Goal: Task Accomplishment & Management: Manage account settings

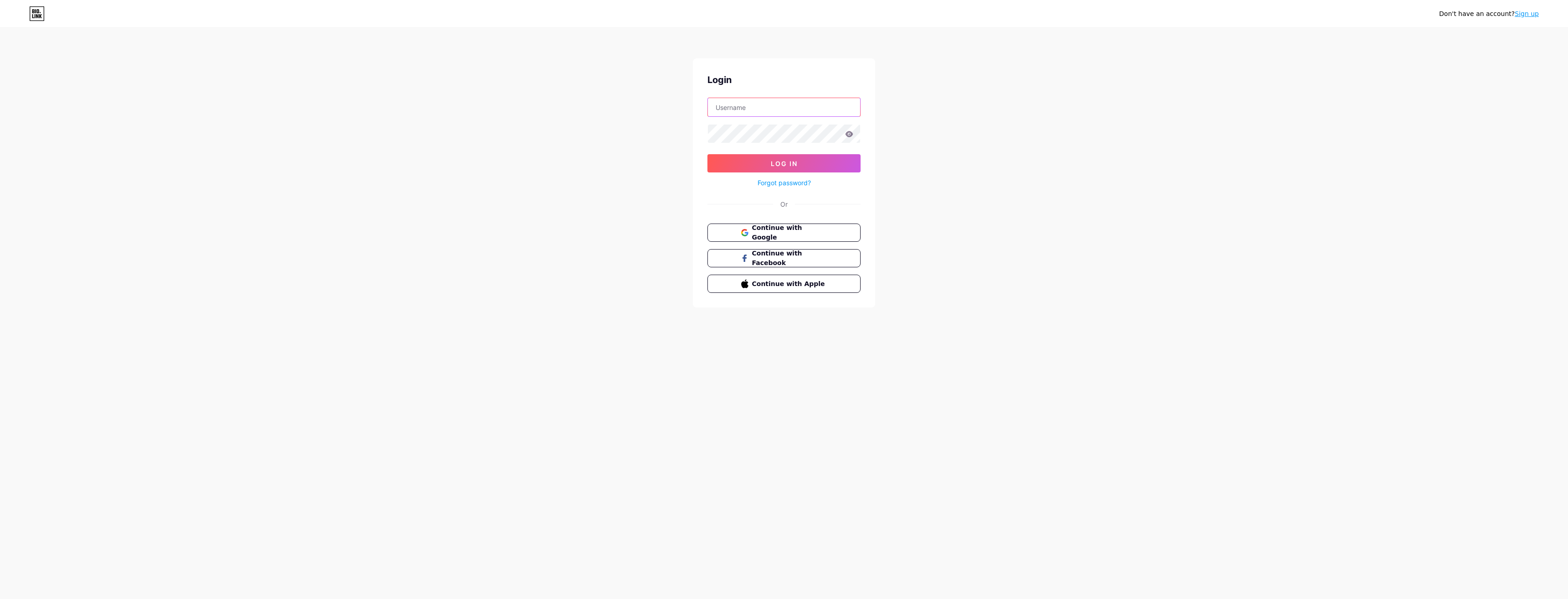
click at [757, 109] on input "text" at bounding box center [784, 106] width 153 height 18
type input "[EMAIL_ADDRESS][DOMAIN_NAME]"
click at [708, 154] on button "Log In" at bounding box center [784, 162] width 153 height 18
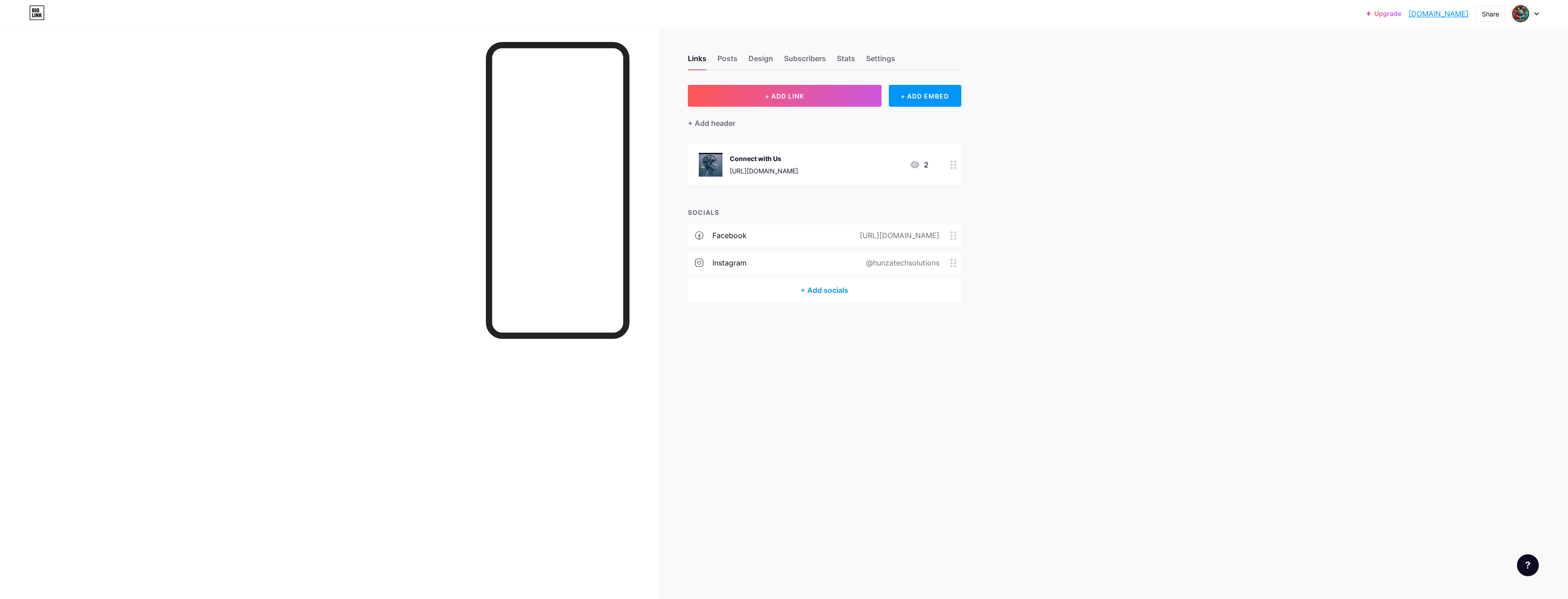
click at [1086, 81] on div "Upgrade hunzatechsoluti... [DOMAIN_NAME] Share Switch accounts Hunza Tech Solut…" at bounding box center [784, 299] width 1568 height 599
click at [778, 378] on div "Links Posts Design Subscribers Stats Settings + ADD LINK + ADD EMBED + Add head…" at bounding box center [500, 299] width 1000 height 599
click at [728, 342] on div "Links Posts Design Subscribers Stats Settings + ADD LINK + ADD EMBED + Add head…" at bounding box center [500, 187] width 1000 height 319
click at [737, 408] on div "Links Posts Design Subscribers Stats Settings + ADD LINK + ADD EMBED + Add head…" at bounding box center [500, 299] width 1000 height 599
click at [757, 49] on div "Links Posts Design Subscribers Stats Settings" at bounding box center [824, 54] width 273 height 32
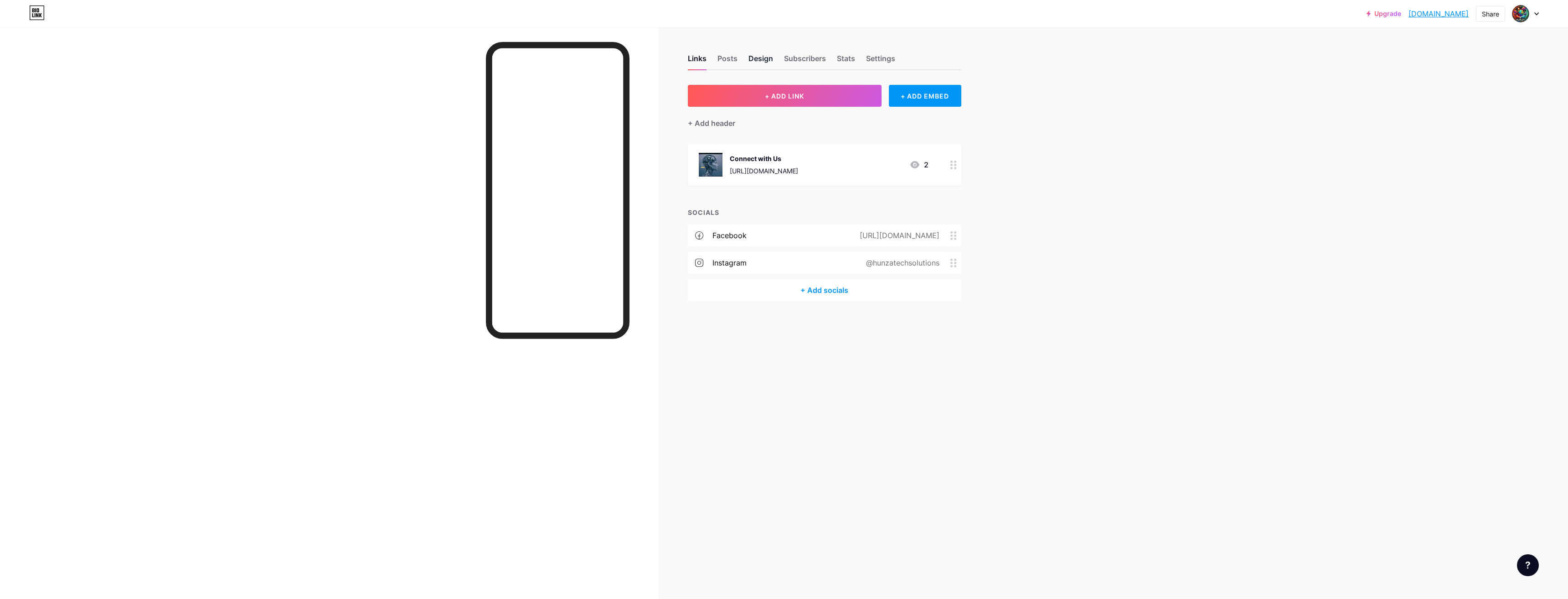
click at [753, 56] on div "Design" at bounding box center [761, 61] width 25 height 16
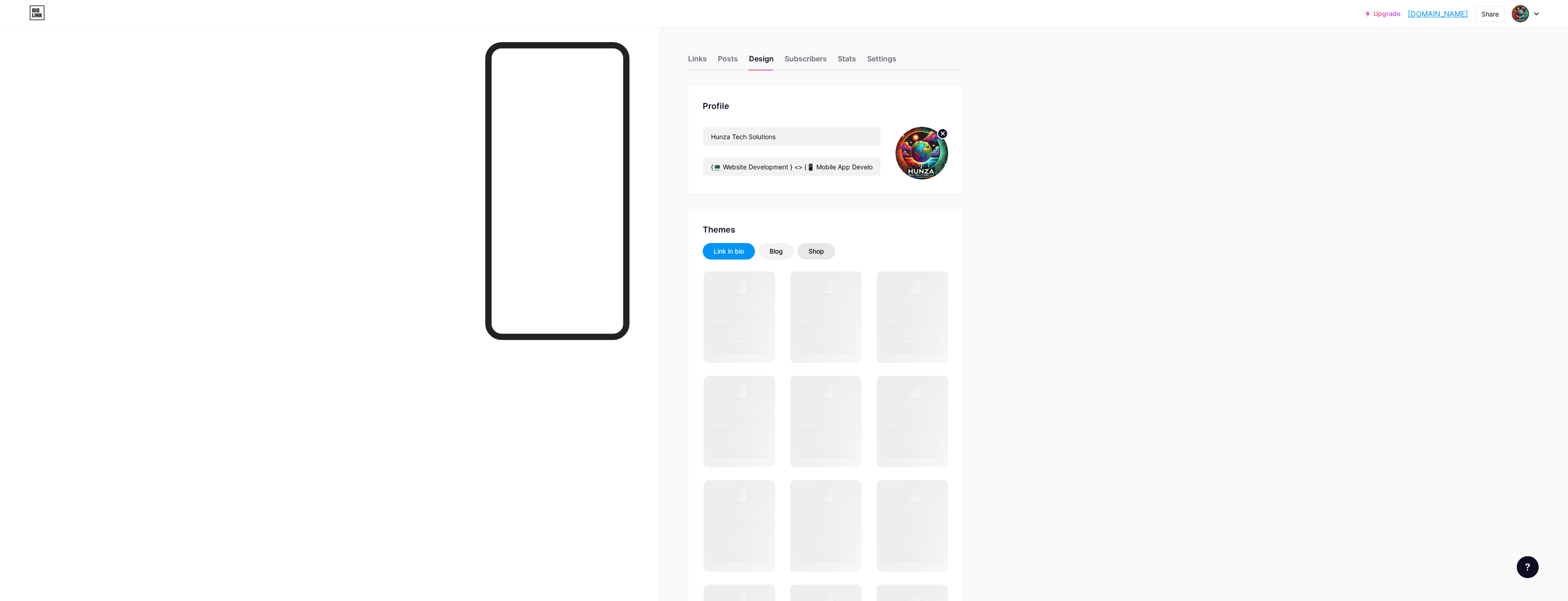
click at [816, 250] on div "Shop" at bounding box center [816, 251] width 15 height 10
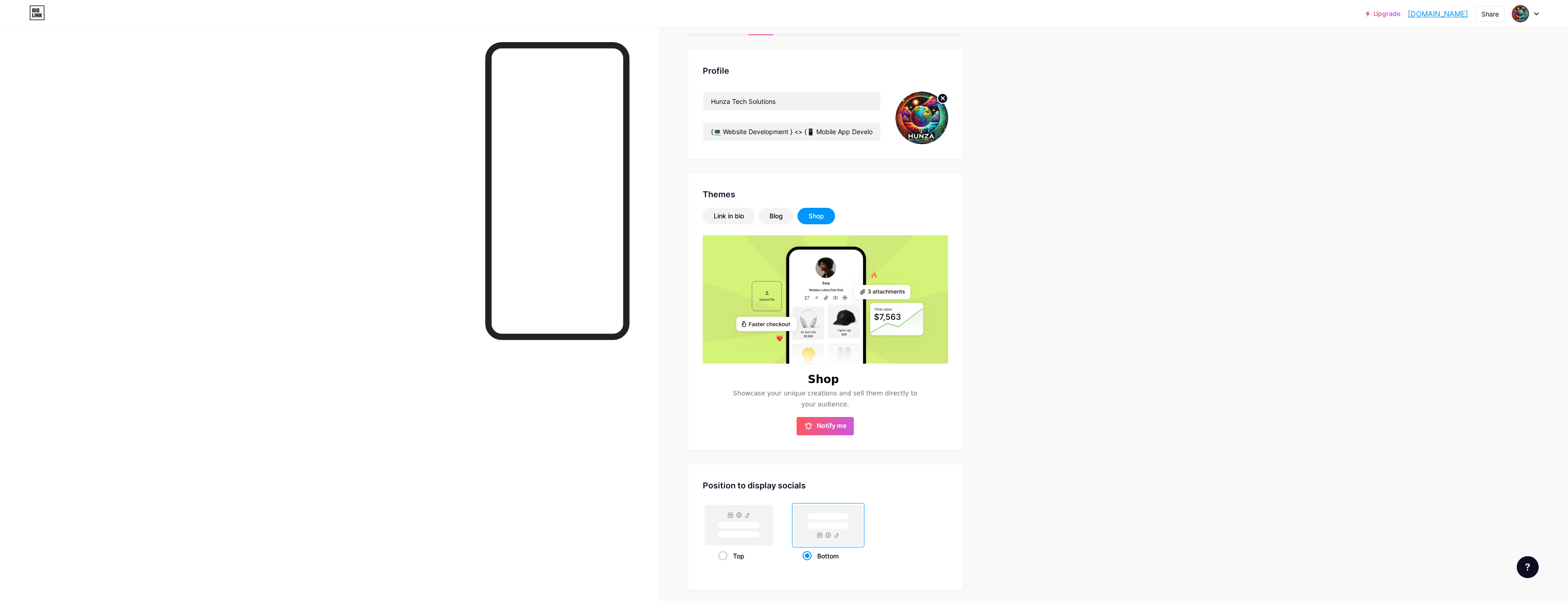
scroll to position [137, 0]
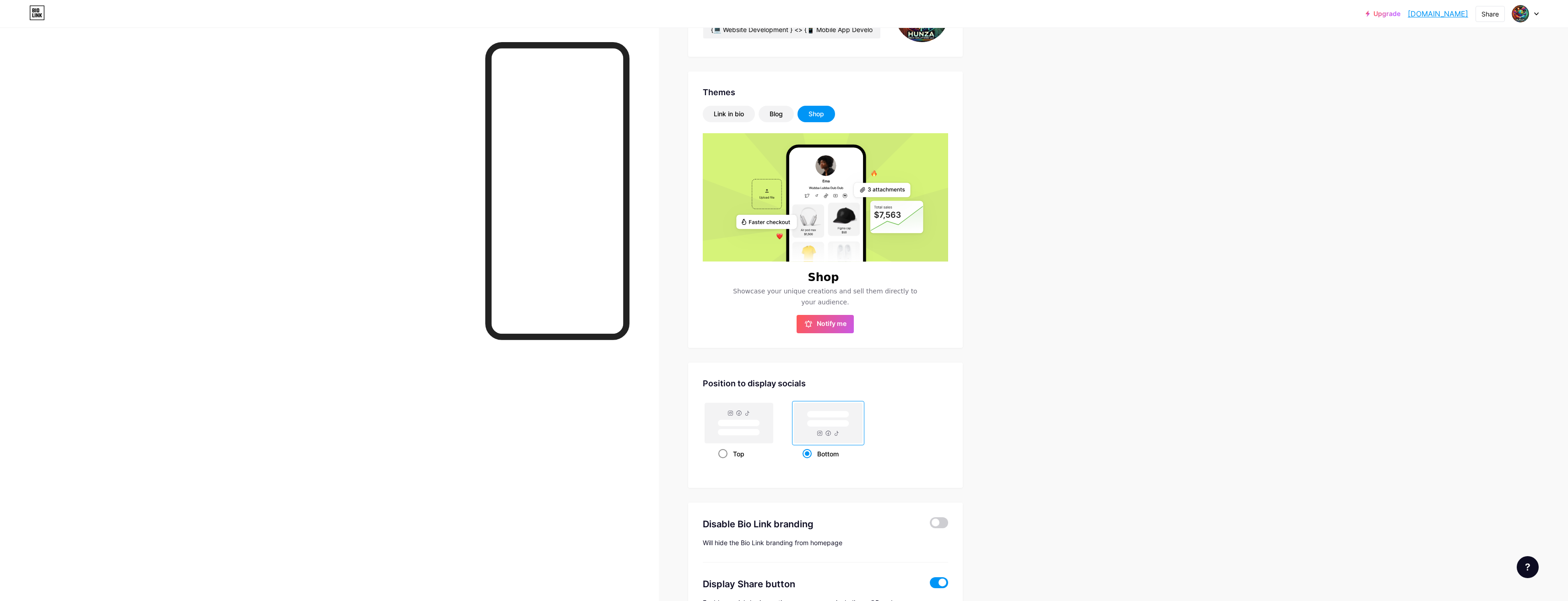
click at [731, 452] on div "Top" at bounding box center [738, 454] width 41 height 17
click at [724, 462] on input "Top" at bounding box center [721, 465] width 6 height 6
radio input "true"
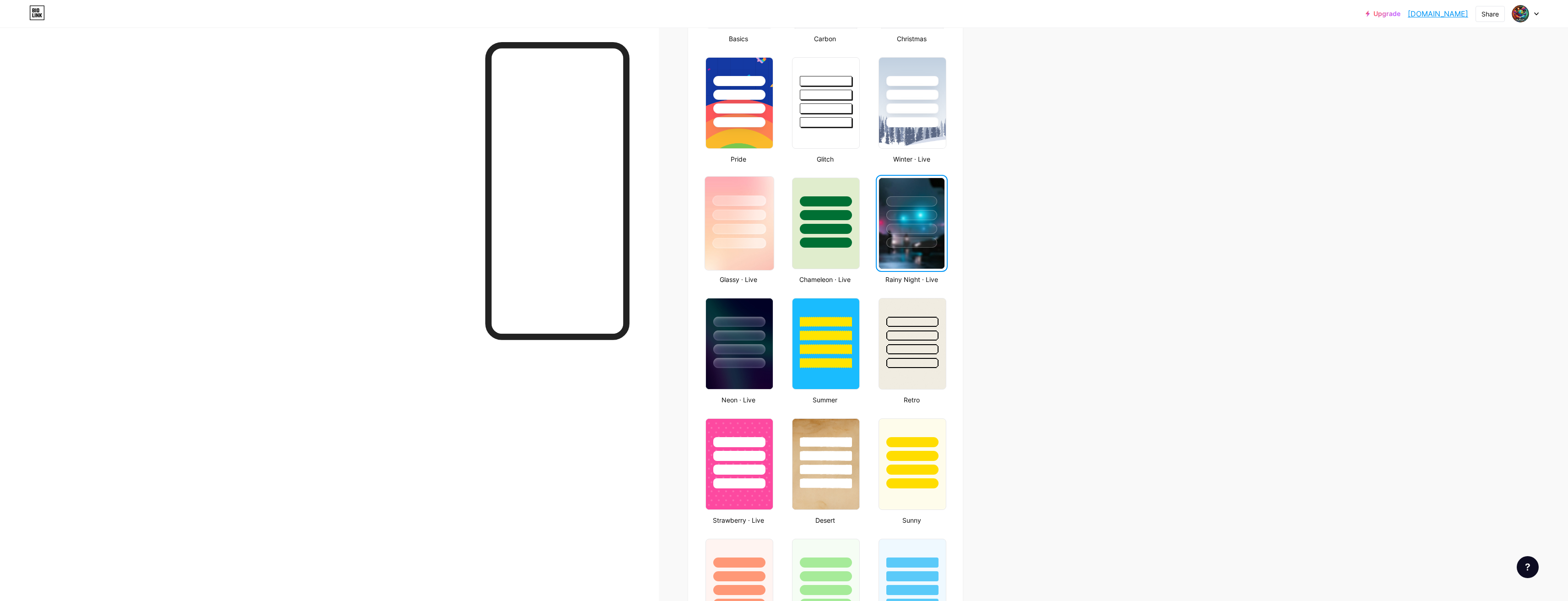
scroll to position [320, 0]
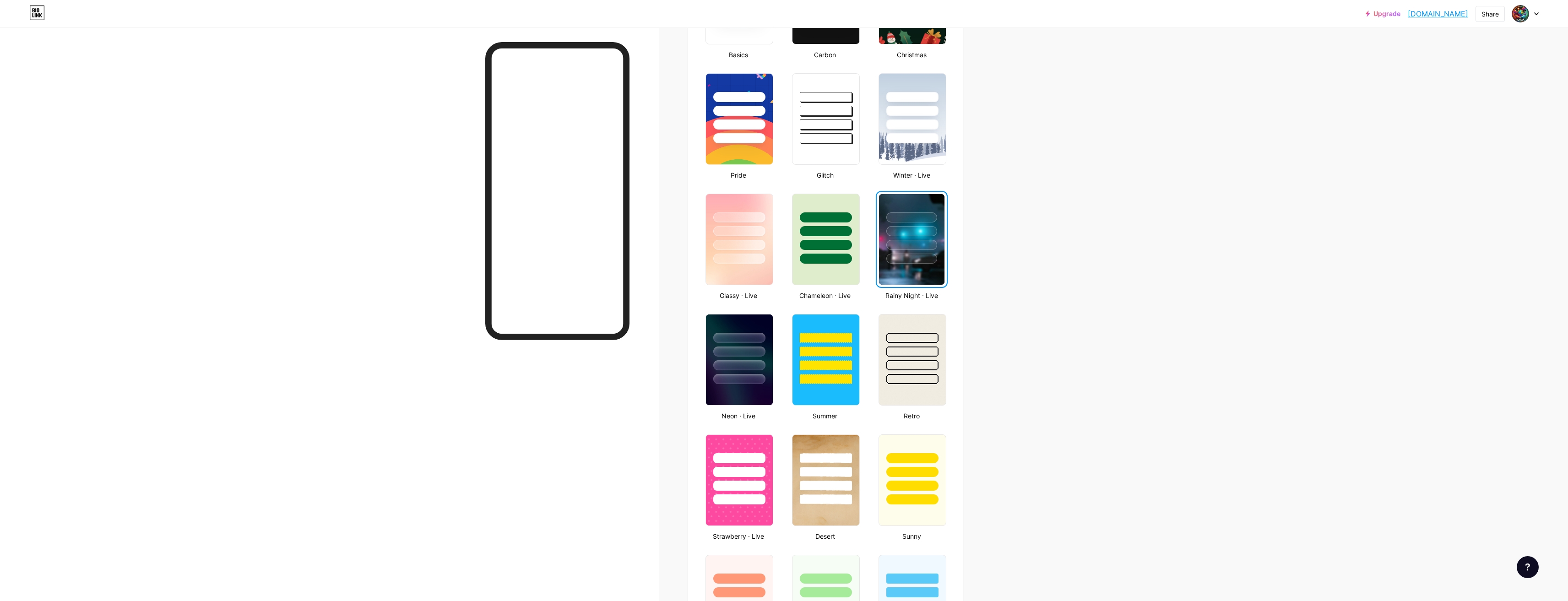
click at [924, 241] on div at bounding box center [911, 245] width 50 height 10
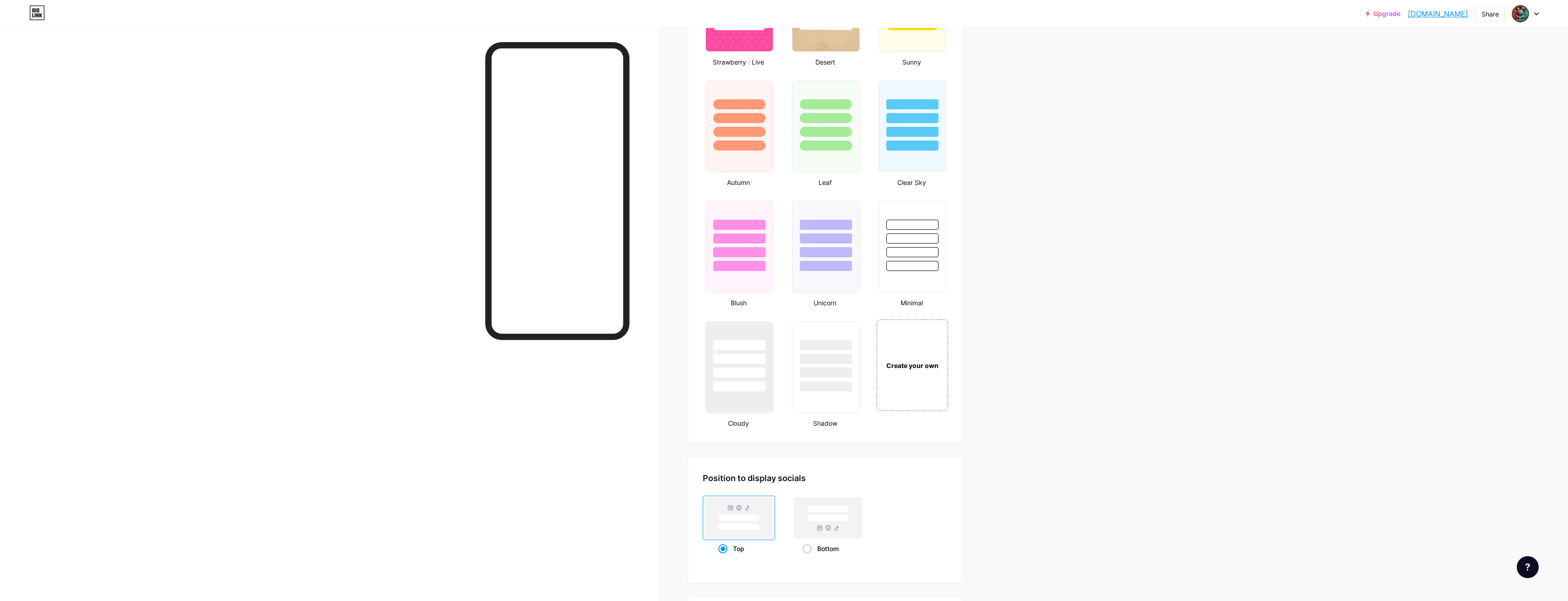
scroll to position [956, 0]
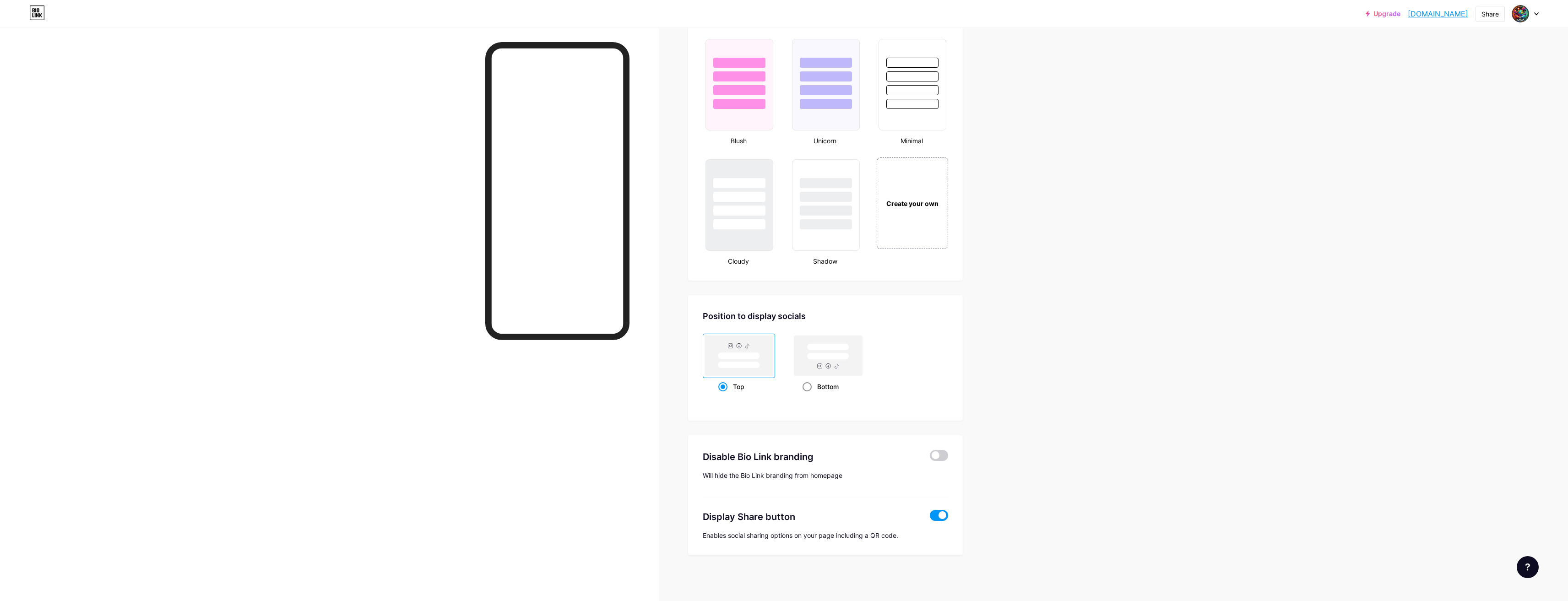
click at [826, 387] on div "Bottom" at bounding box center [827, 387] width 50 height 17
click at [809, 395] on input "Bottom" at bounding box center [805, 398] width 6 height 6
radio input "true"
click at [743, 383] on div "Top" at bounding box center [738, 387] width 41 height 17
click at [724, 395] on input "Top" at bounding box center [721, 398] width 6 height 6
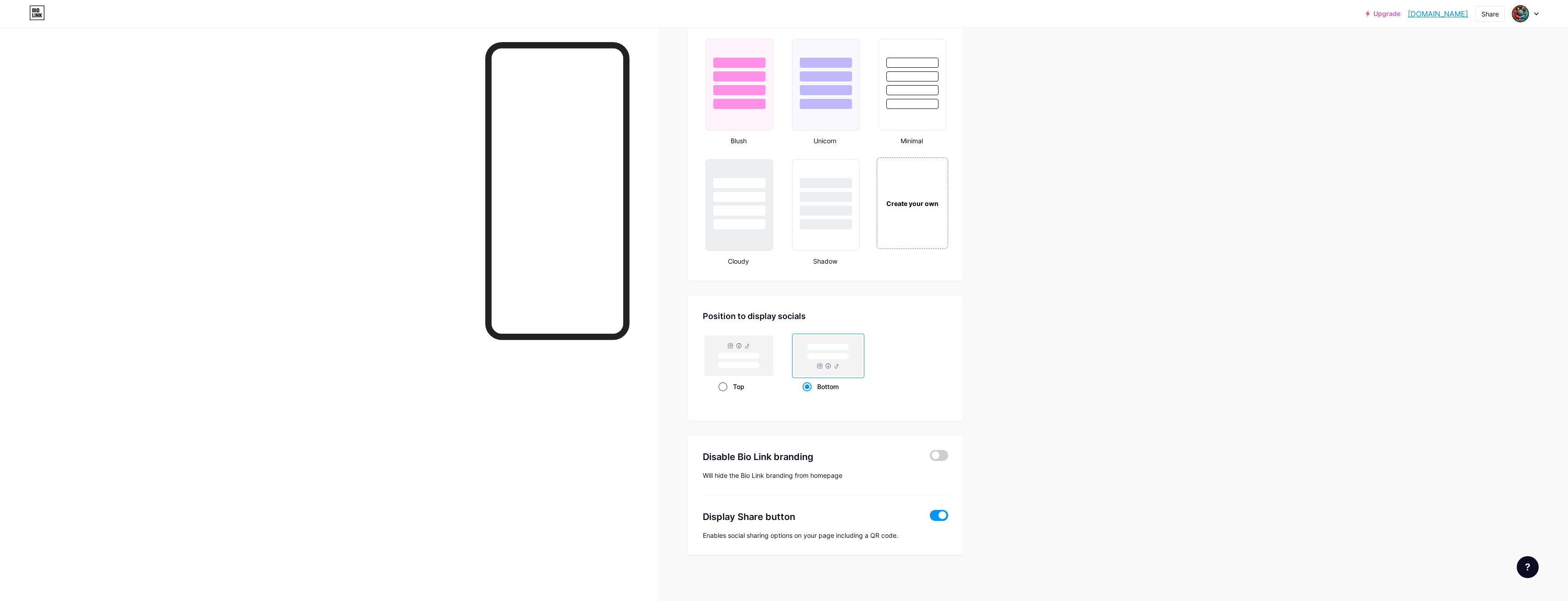
radio input "true"
click at [828, 377] on rect at bounding box center [827, 355] width 71 height 44
click at [809, 395] on input "Bottom" at bounding box center [805, 398] width 6 height 6
radio input "true"
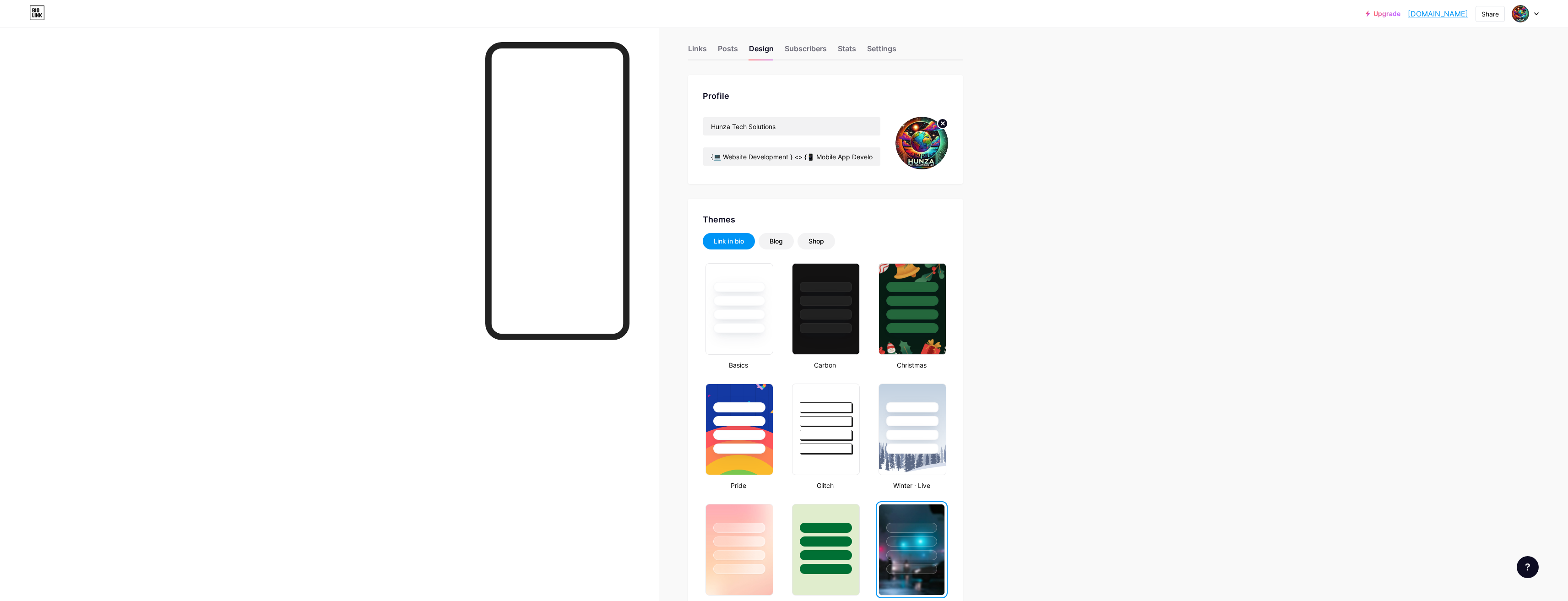
scroll to position [0, 0]
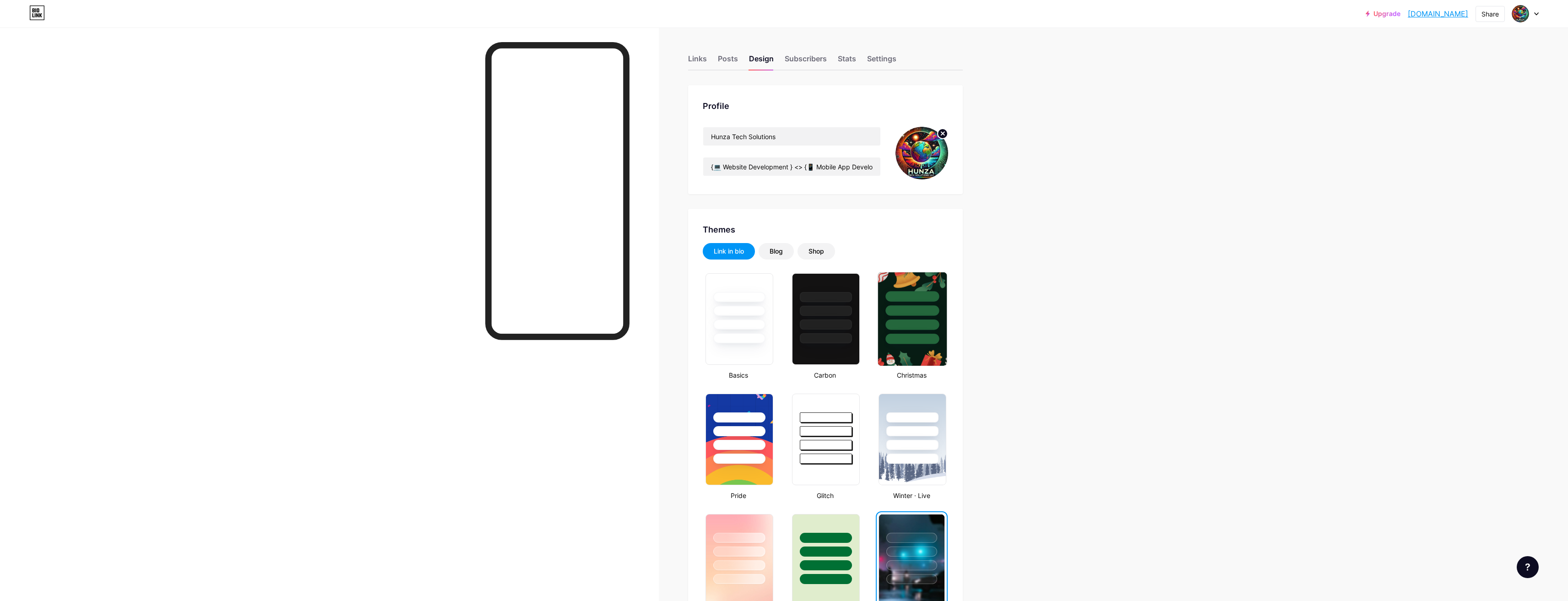
click at [918, 327] on div at bounding box center [912, 324] width 53 height 10
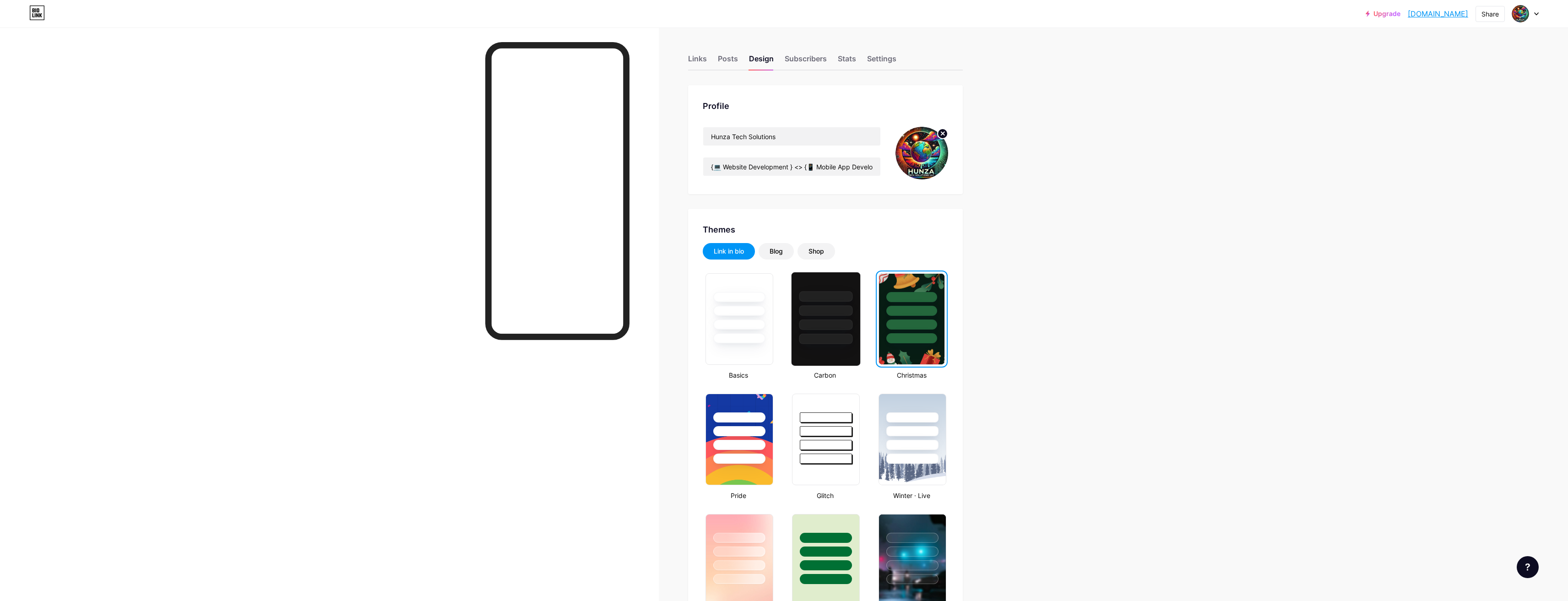
click at [849, 327] on div at bounding box center [826, 324] width 53 height 10
click at [911, 313] on div at bounding box center [912, 311] width 53 height 10
click at [763, 312] on div at bounding box center [739, 311] width 53 height 10
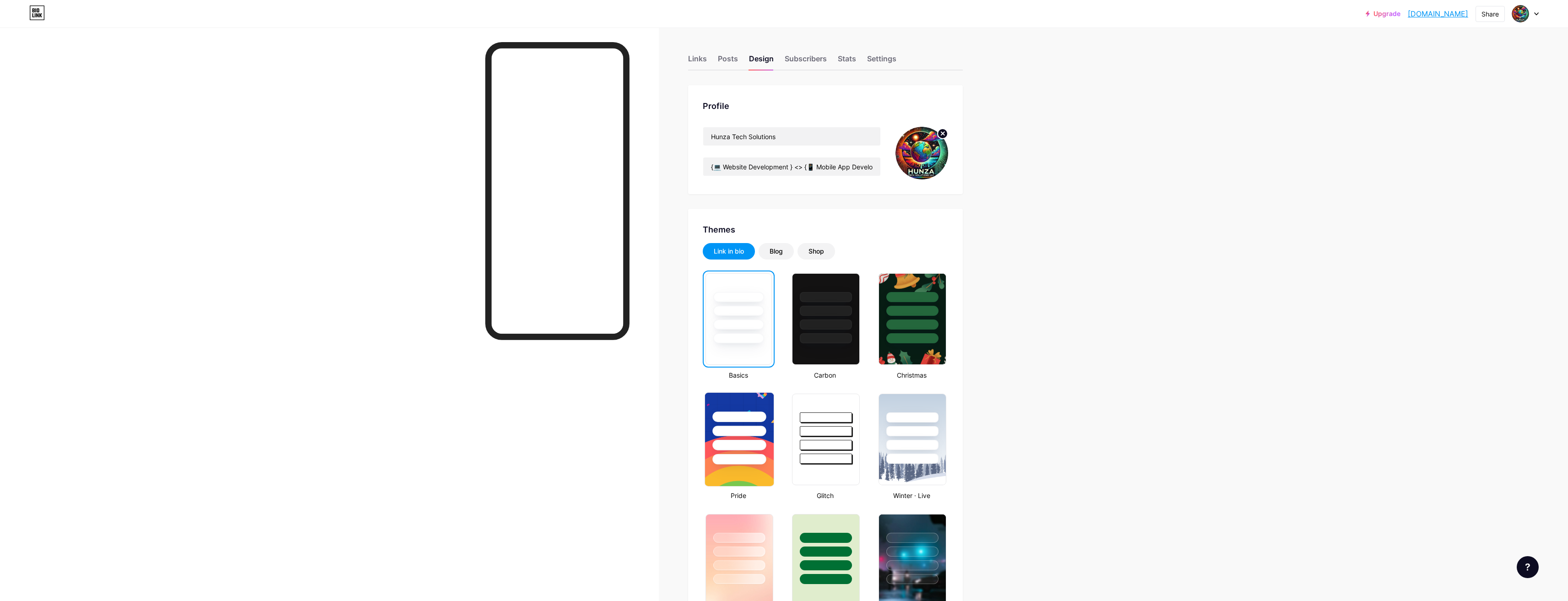
click at [742, 411] on div at bounding box center [739, 428] width 69 height 71
click at [818, 418] on div at bounding box center [826, 416] width 53 height 10
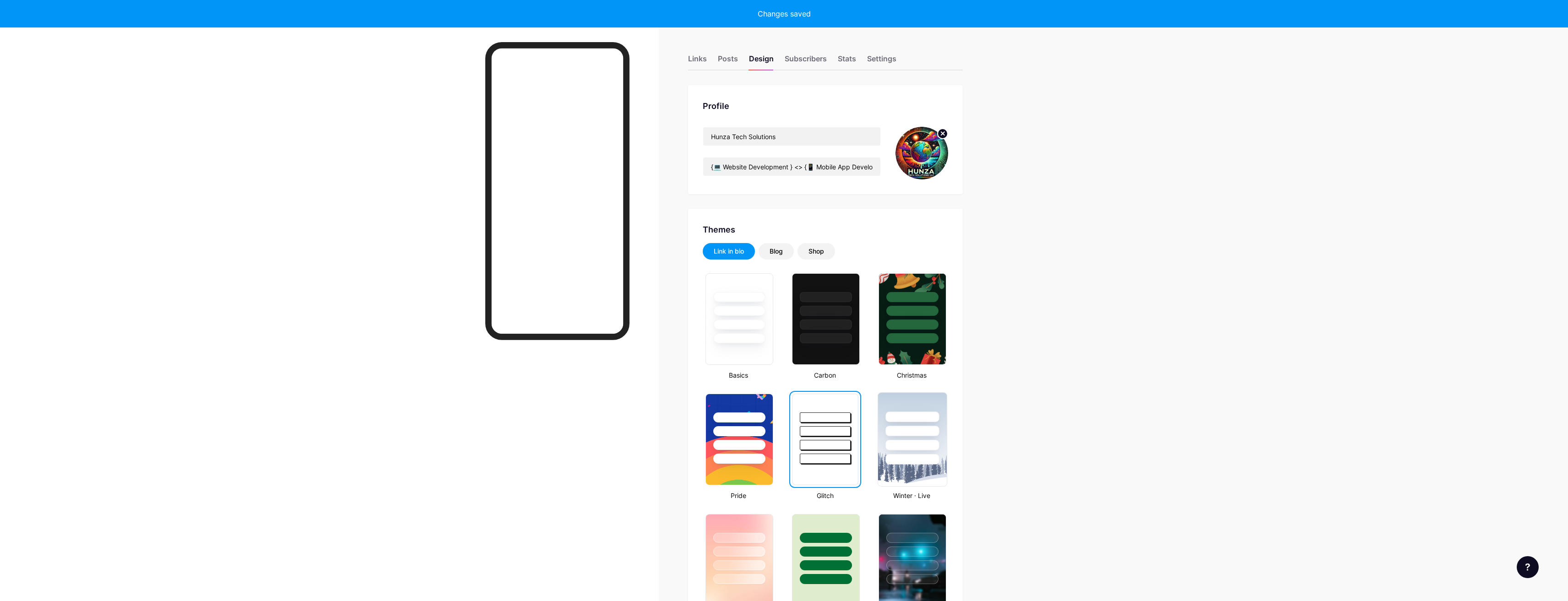
click at [901, 433] on div at bounding box center [912, 431] width 53 height 10
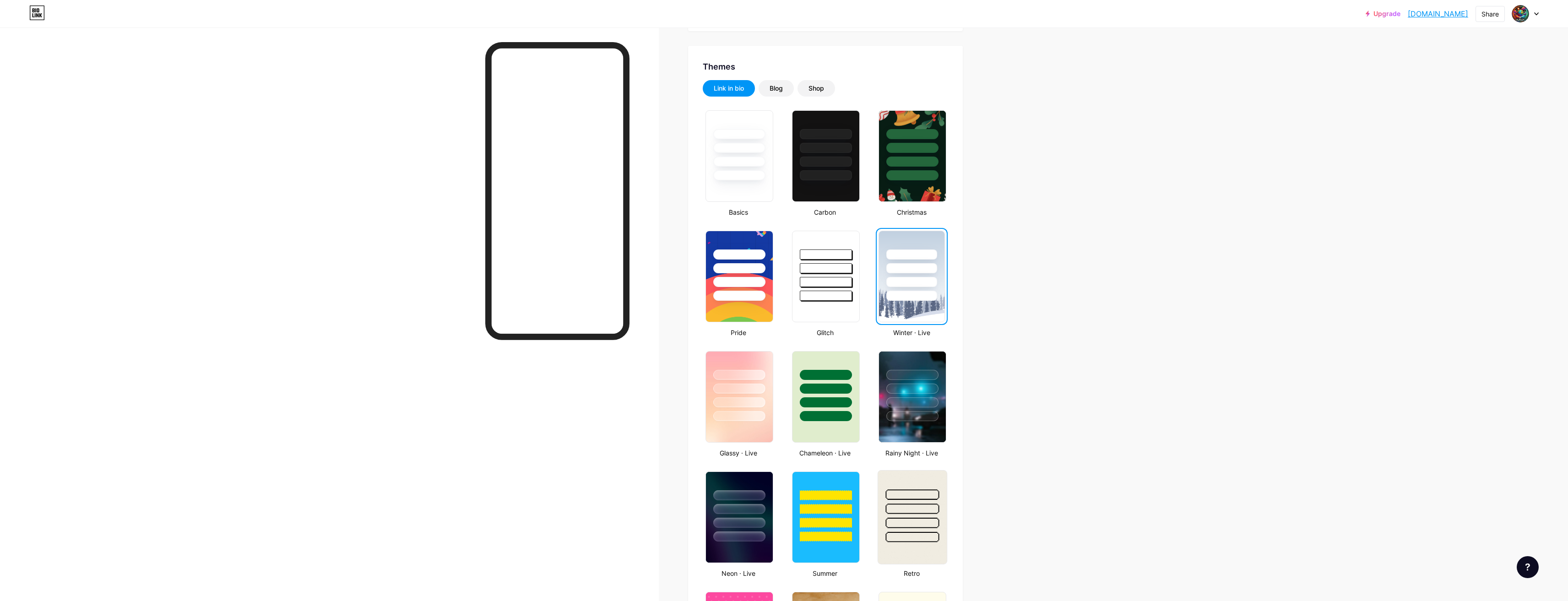
scroll to position [229, 0]
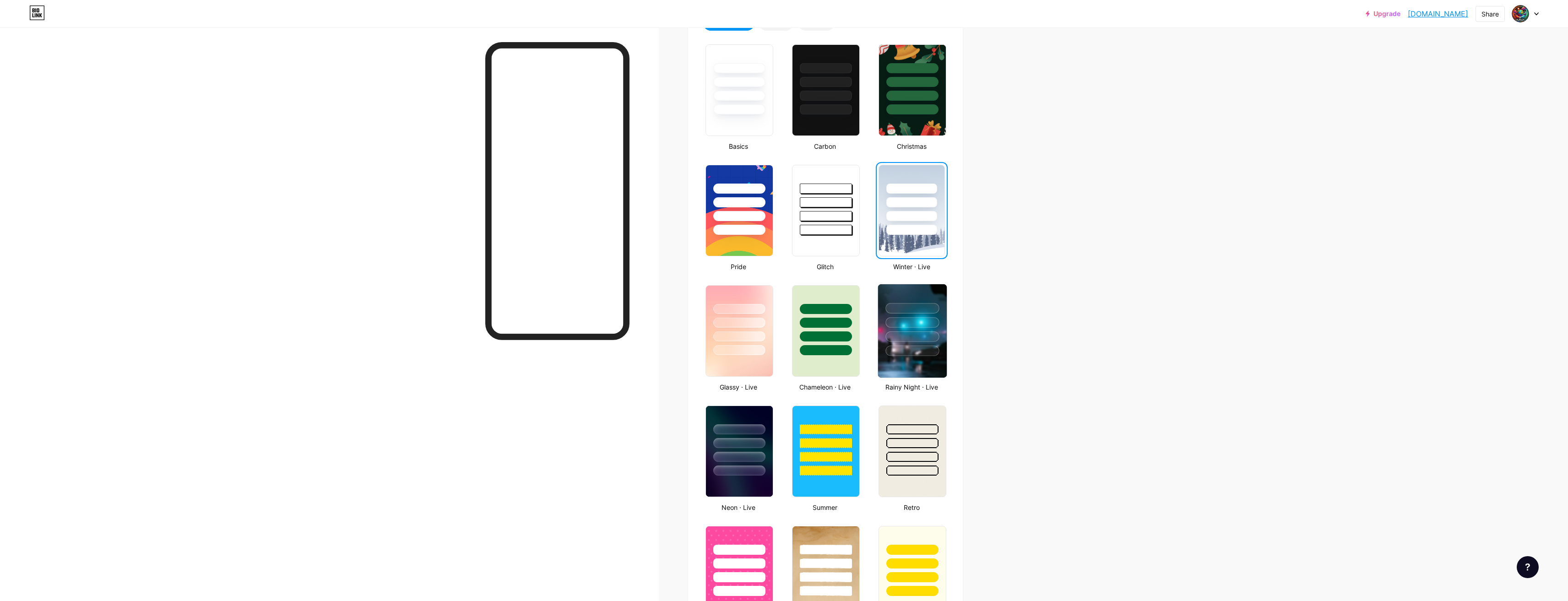
click at [933, 359] on img at bounding box center [913, 331] width 69 height 93
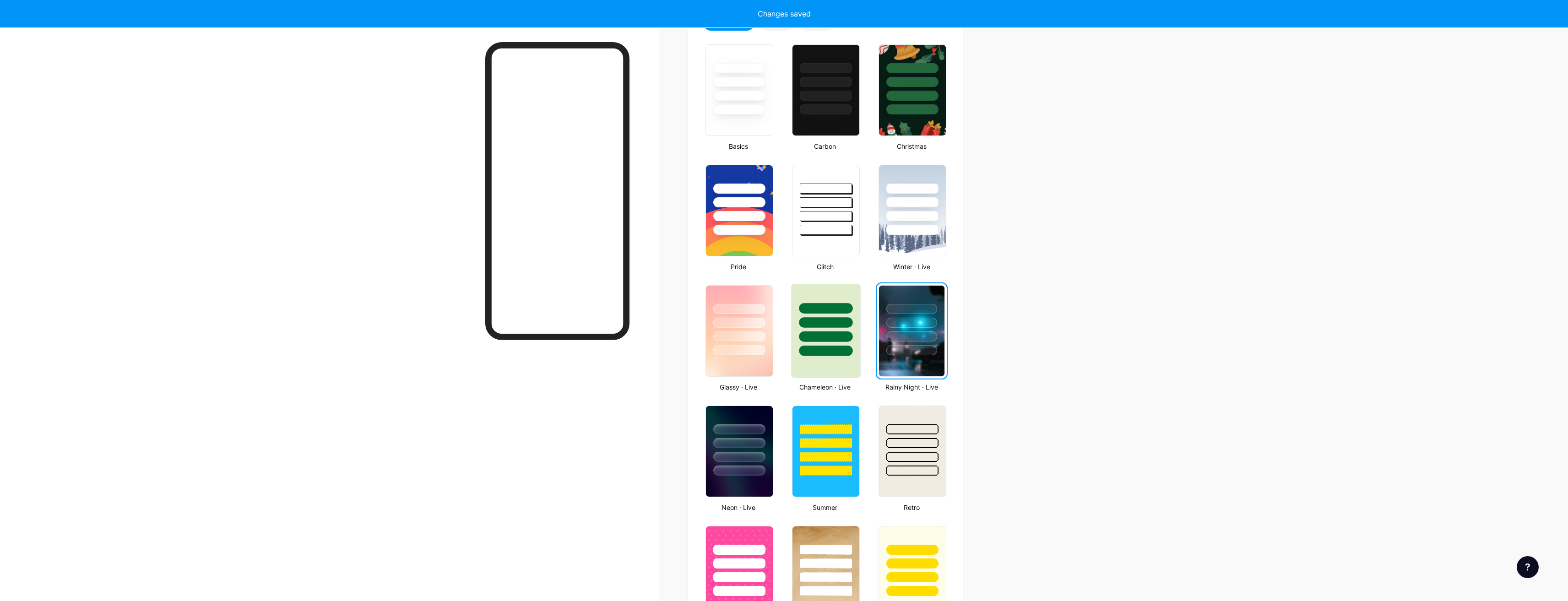
click at [834, 341] on div at bounding box center [826, 336] width 53 height 10
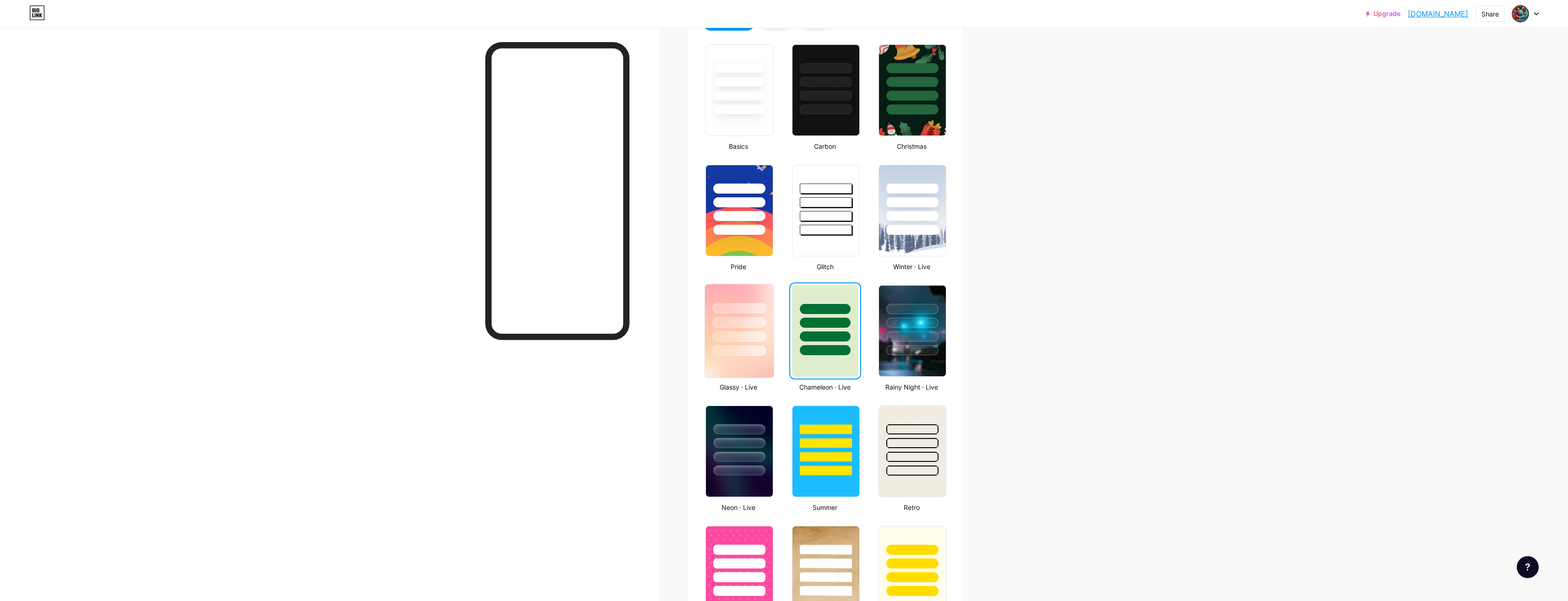
click at [755, 338] on div at bounding box center [739, 336] width 53 height 10
click at [737, 442] on div at bounding box center [739, 442] width 53 height 10
click at [806, 447] on div at bounding box center [826, 442] width 53 height 10
click at [884, 457] on div at bounding box center [913, 440] width 69 height 71
click at [842, 328] on div at bounding box center [826, 319] width 69 height 71
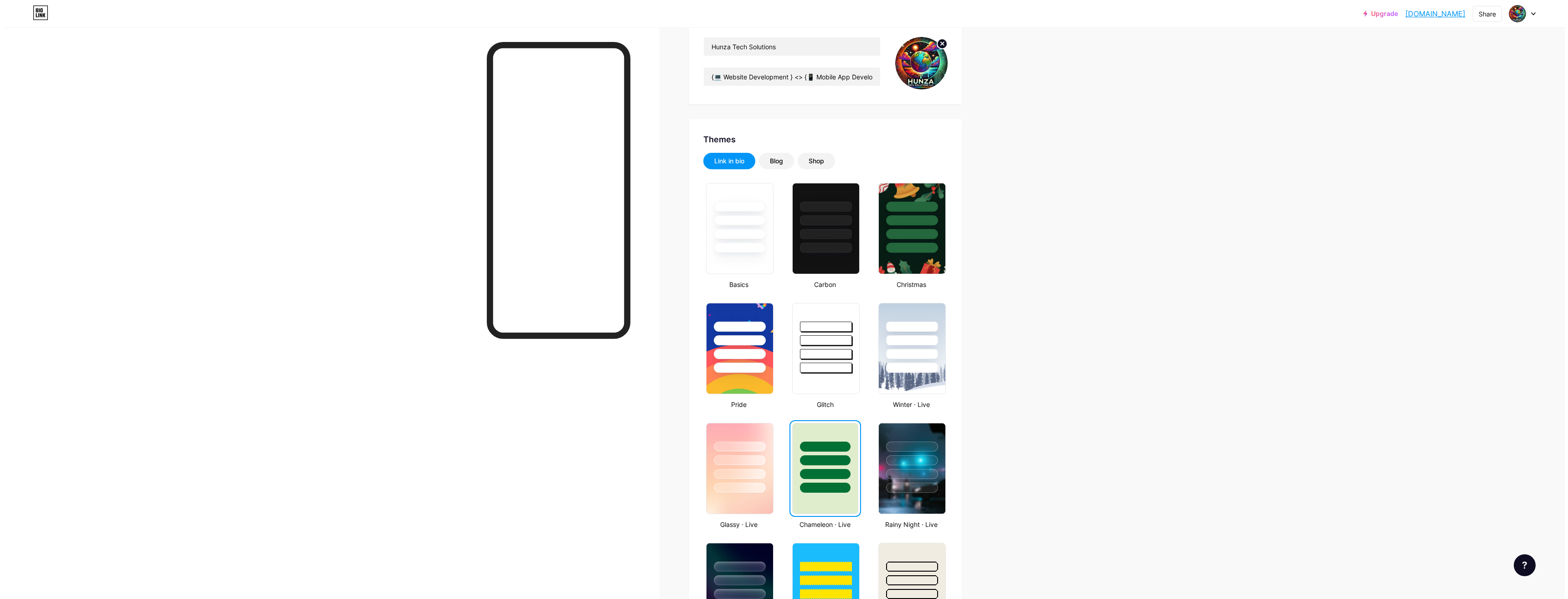
scroll to position [0, 0]
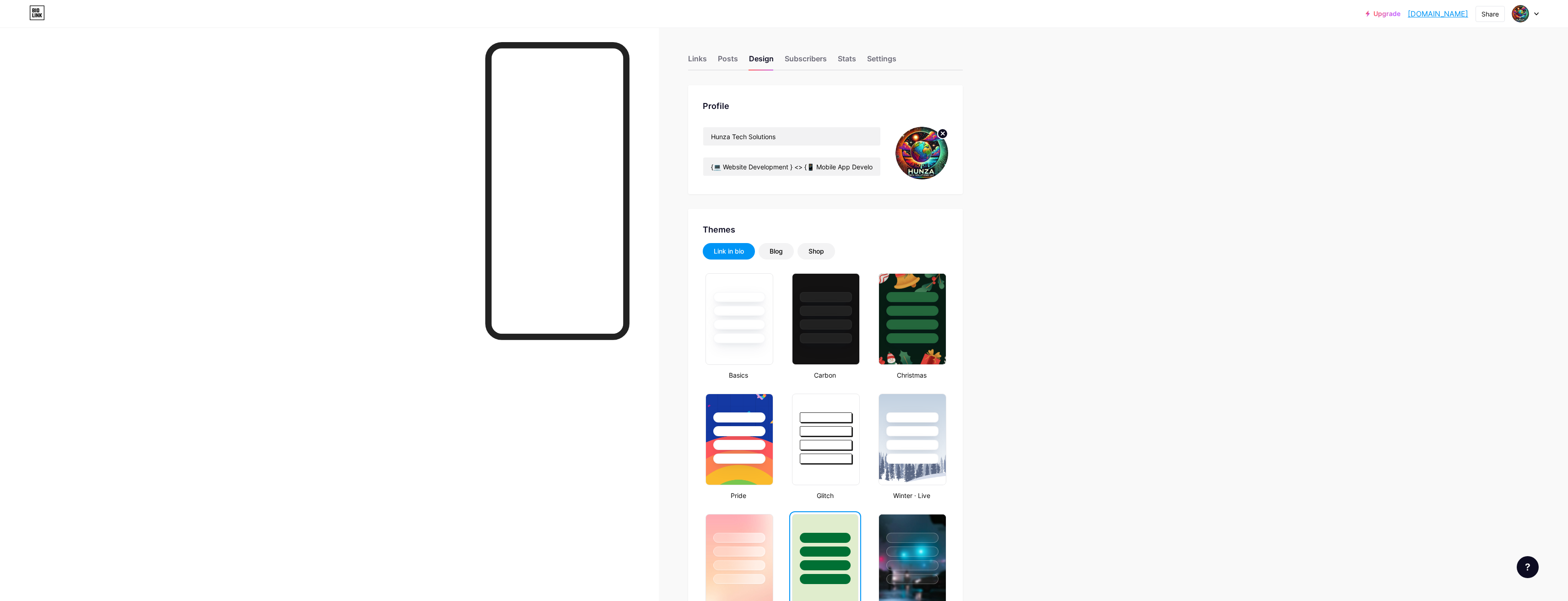
click at [732, 250] on div "Link in bio" at bounding box center [729, 251] width 30 height 10
click at [787, 133] on input "Hunza Tech Solutions" at bounding box center [792, 136] width 177 height 18
click at [892, 172] on div "Hunza Tech Solutions {💻 Website Development } <> {📱 Mobile App Development} <> …" at bounding box center [826, 152] width 246 height 52
click at [863, 168] on input "{💻 Website Development } <> {📱 Mobile App Development} <> {🤖 AI Solutions} <> {…" at bounding box center [792, 166] width 177 height 18
click at [703, 60] on div "Links" at bounding box center [697, 61] width 19 height 16
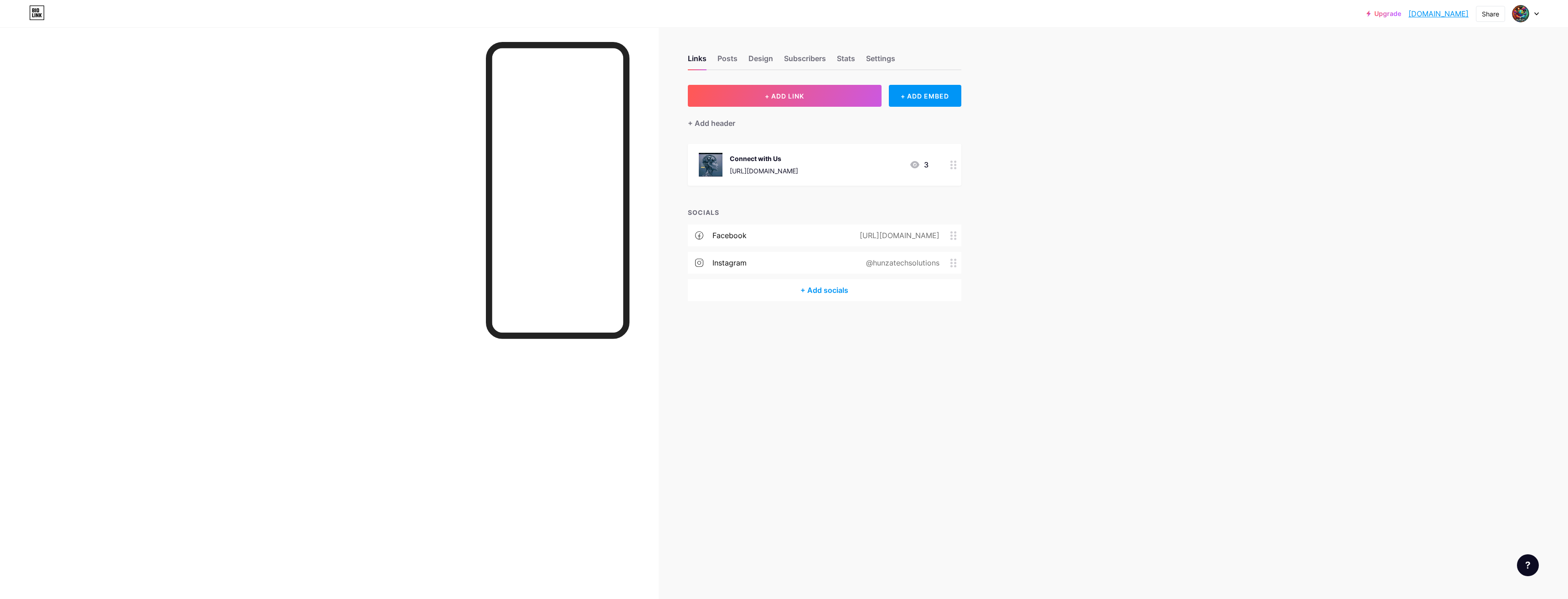
click at [920, 163] on div "3" at bounding box center [919, 165] width 19 height 11
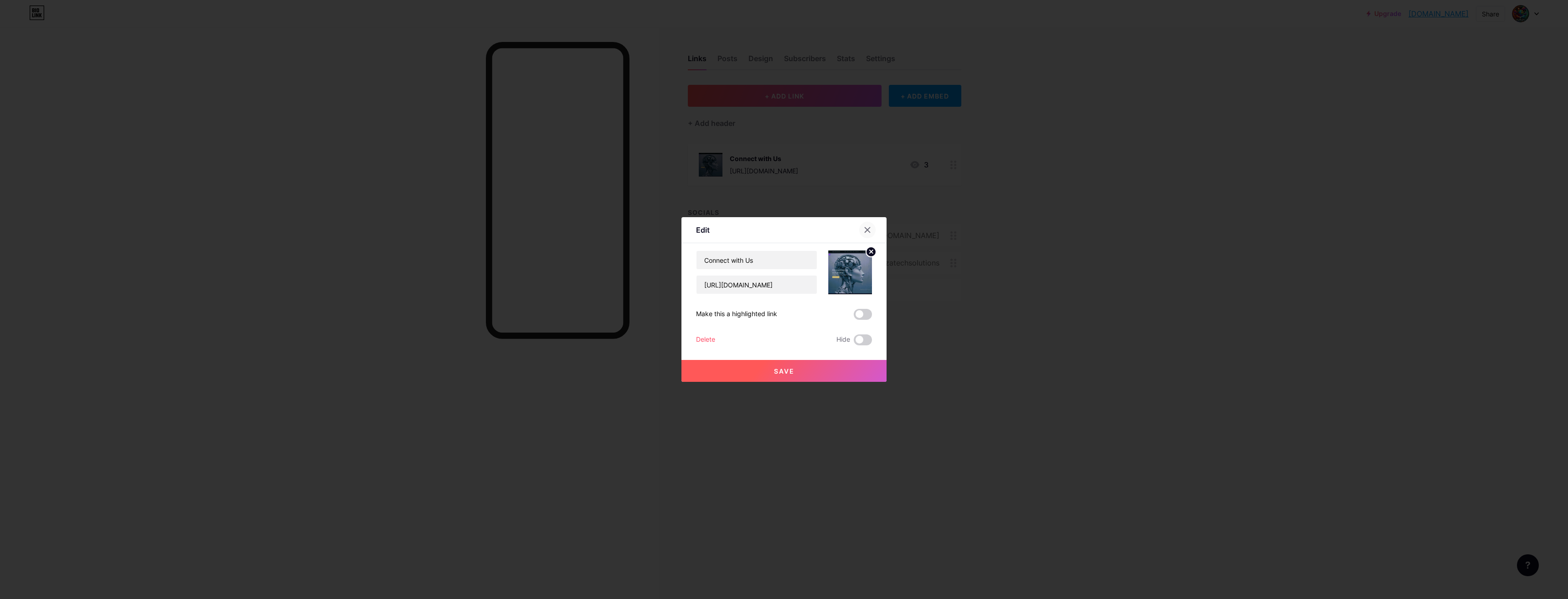
click at [868, 230] on icon at bounding box center [867, 230] width 5 height 5
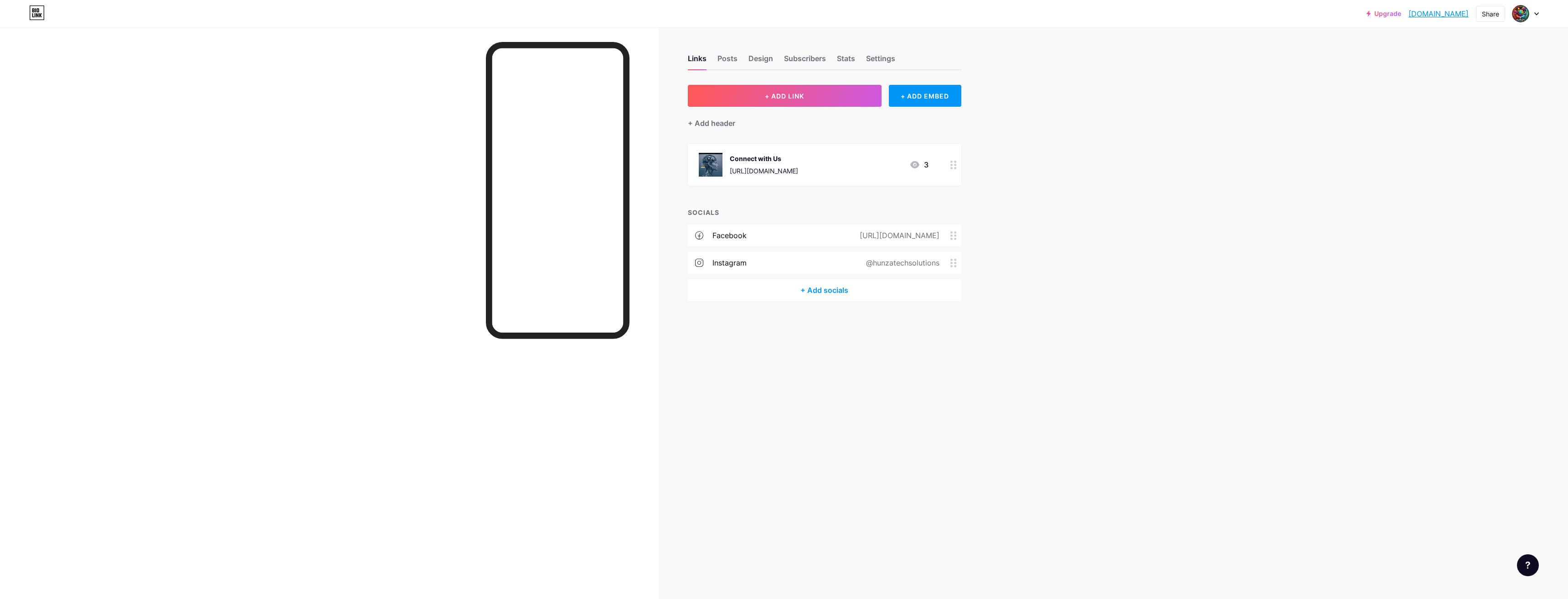
click at [951, 164] on circle at bounding box center [951, 165] width 2 height 2
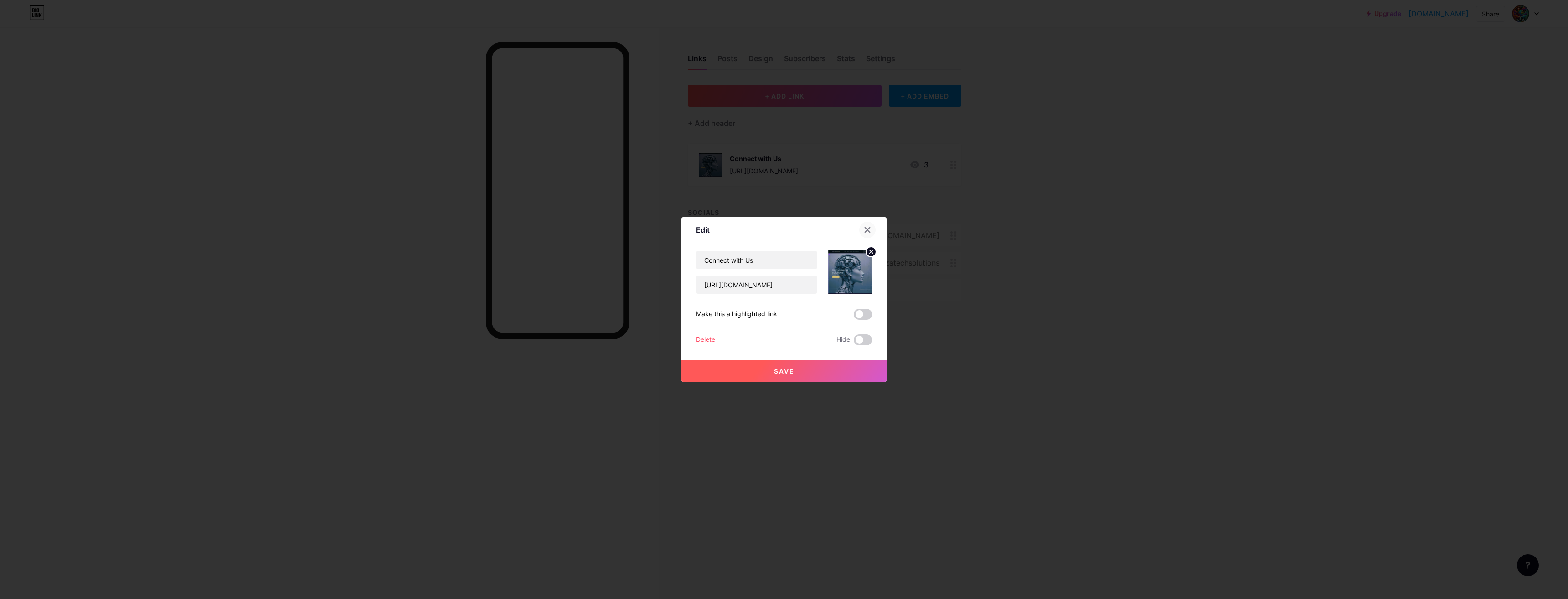
click at [864, 227] on icon at bounding box center [868, 230] width 8 height 8
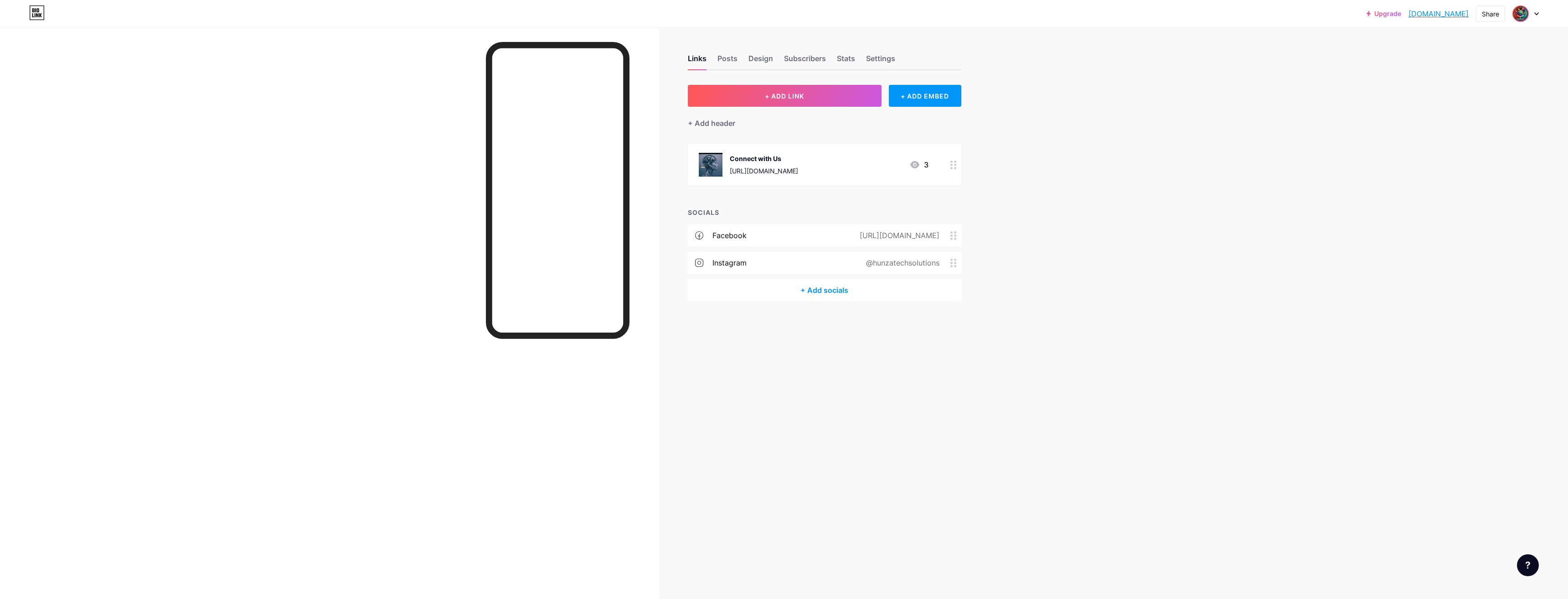
click at [1518, 17] on img at bounding box center [1520, 13] width 14 height 14
